Goal: Find contact information: Find contact information

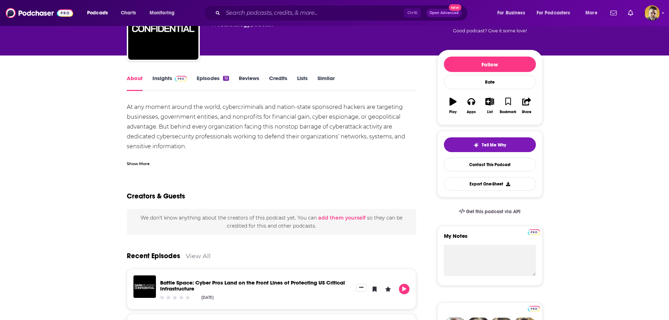
scroll to position [35, 0]
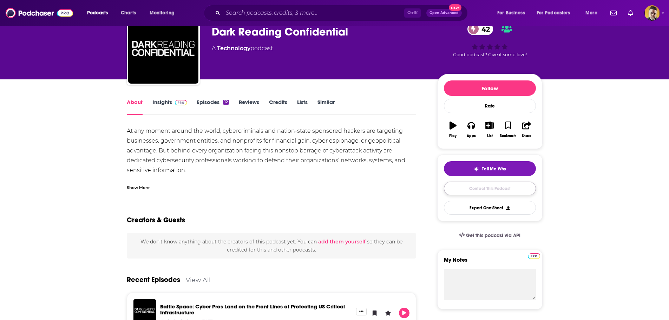
click at [480, 190] on link "Contact This Podcast" at bounding box center [490, 189] width 92 height 14
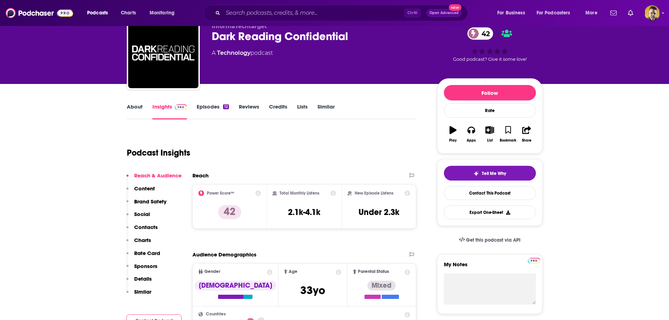
scroll to position [101, 0]
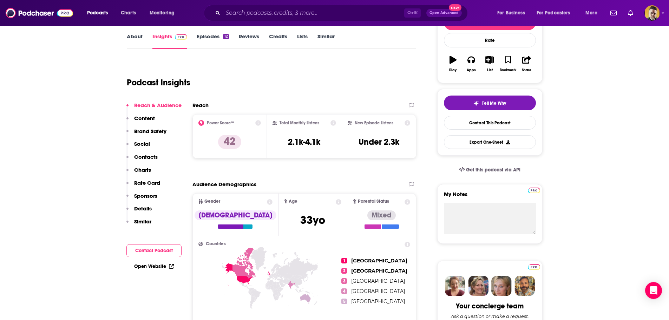
click at [160, 34] on link "Insights" at bounding box center [169, 41] width 35 height 16
click at [496, 124] on link "Contact This Podcast" at bounding box center [490, 123] width 92 height 14
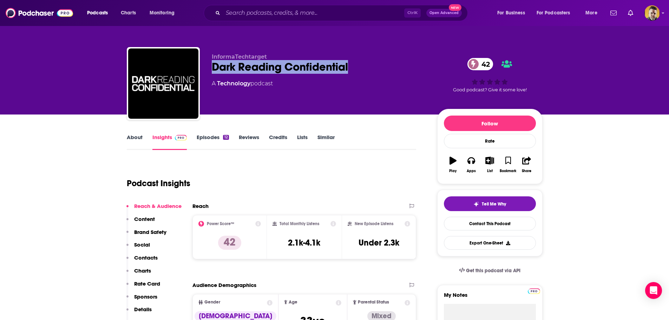
drag, startPoint x: 356, startPoint y: 67, endPoint x: 210, endPoint y: 74, distance: 146.3
click at [210, 74] on div "InformaTechtarget Dark Reading Confidential 42 A Technology podcast 42 Good pod…" at bounding box center [335, 85] width 416 height 76
copy h2 "Dark Reading Confidential"
click at [300, 11] on input "Search podcasts, credits, & more..." at bounding box center [313, 12] width 181 height 11
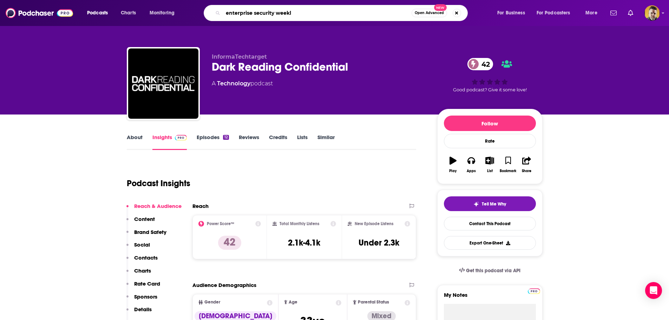
type input "enterprise security weekly"
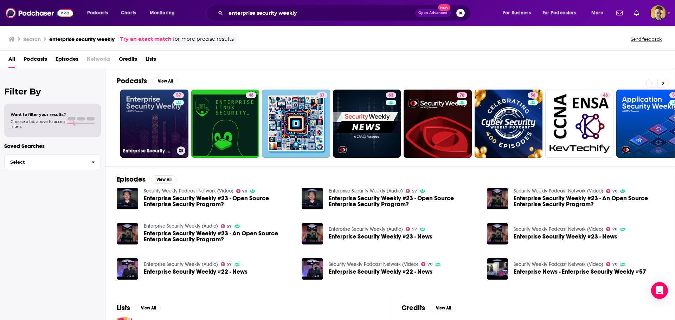
click at [162, 132] on link "57 Enterprise Security Weekly (Audio)" at bounding box center [154, 124] width 68 height 68
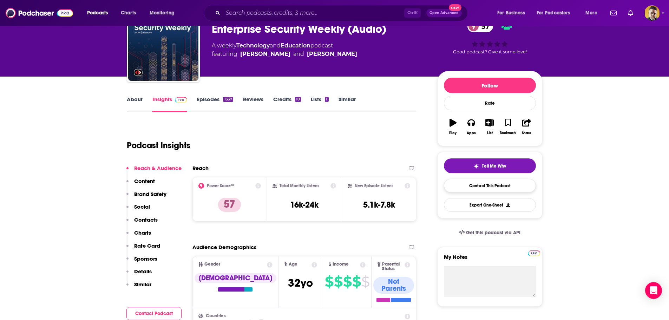
scroll to position [35, 0]
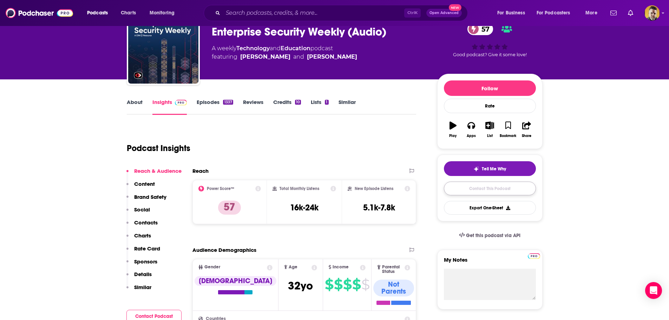
click at [500, 190] on link "Contact This Podcast" at bounding box center [490, 189] width 92 height 14
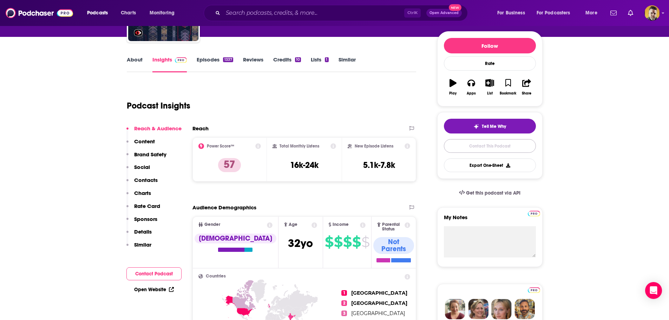
scroll to position [5, 0]
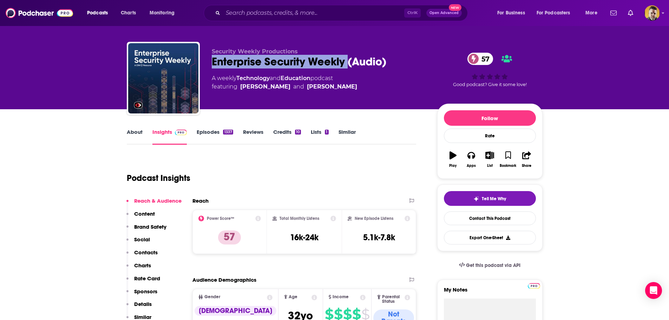
drag, startPoint x: 349, startPoint y: 62, endPoint x: 212, endPoint y: 60, distance: 136.3
click at [212, 60] on div "Enterprise Security Weekly (Audio) 57" at bounding box center [319, 62] width 214 height 14
copy h2 "Enterprise Security Weekly"
